Goal: Navigation & Orientation: Go to known website

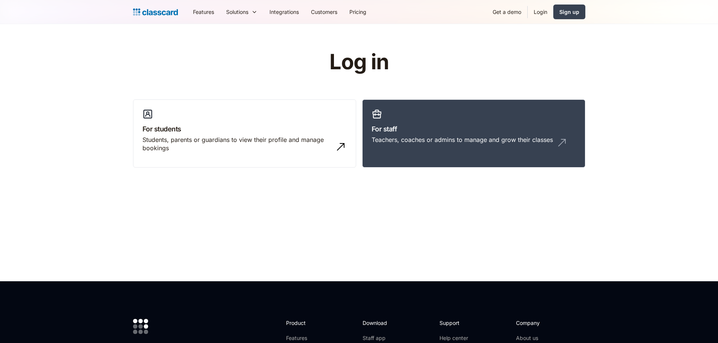
click at [542, 14] on link "Login" at bounding box center [541, 11] width 26 height 17
click at [543, 13] on link "Login" at bounding box center [541, 11] width 26 height 17
click at [538, 7] on link "Login" at bounding box center [541, 11] width 26 height 17
